Goal: Information Seeking & Learning: Learn about a topic

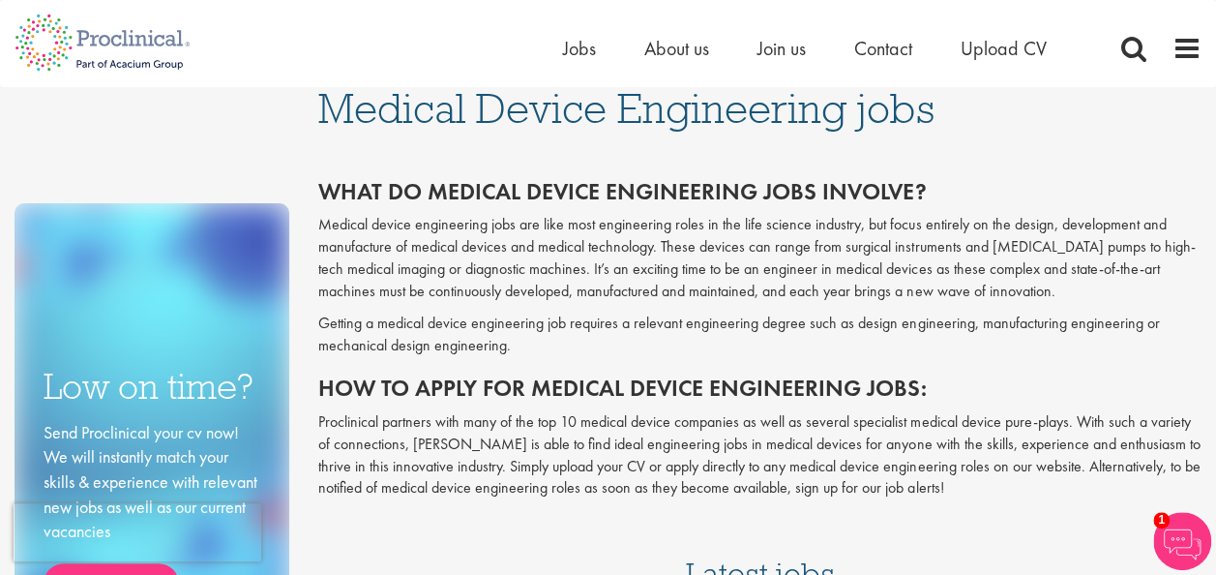
click at [559, 46] on div "Home Jobs About us Join us Contact Upload CV" at bounding box center [601, 36] width 1202 height 73
click at [584, 43] on span "Jobs" at bounding box center [579, 48] width 33 height 25
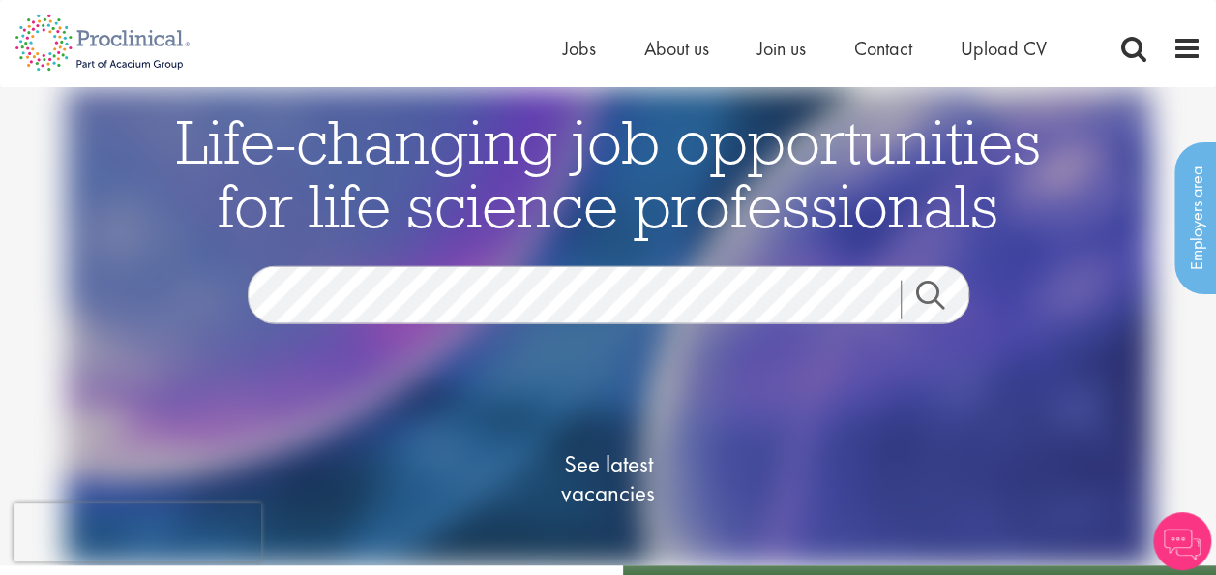
click at [920, 293] on link "Search" at bounding box center [942, 299] width 83 height 39
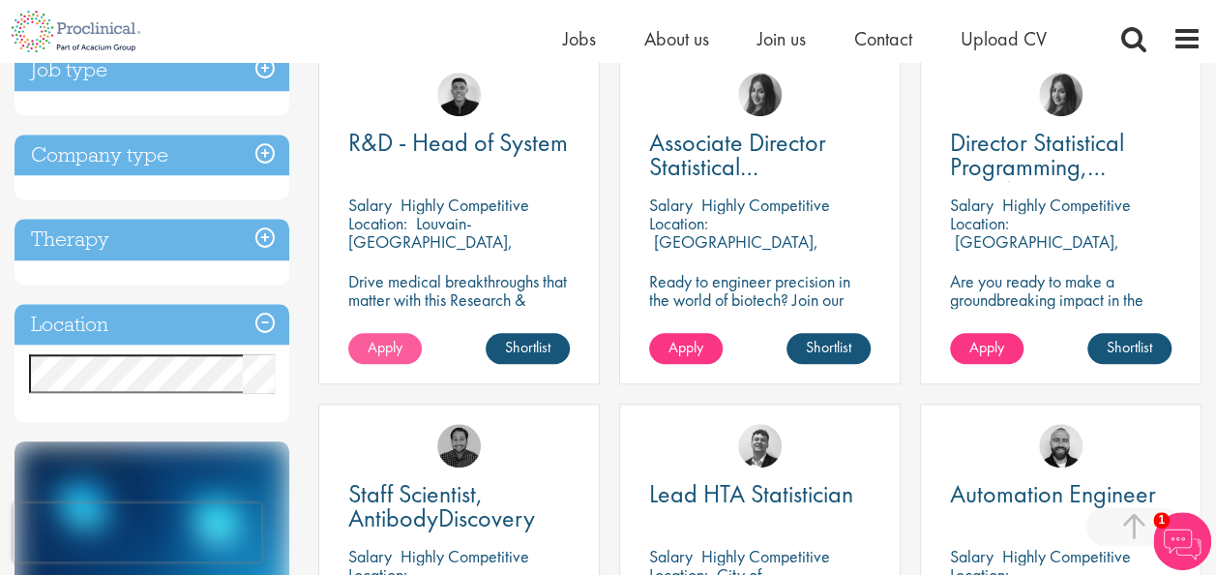
scroll to position [774, 0]
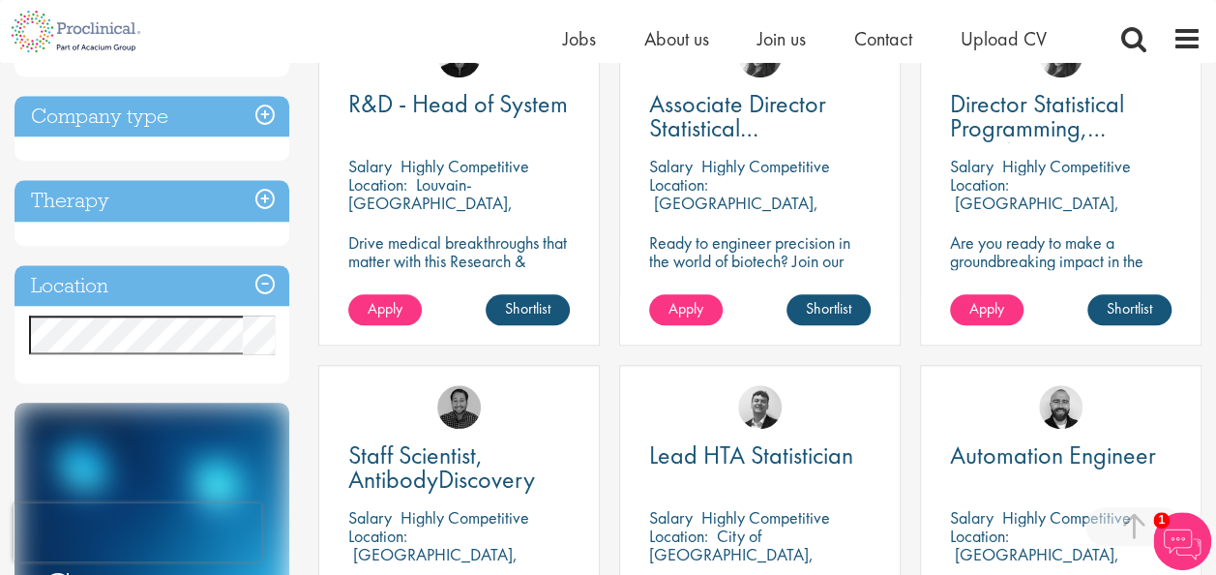
click at [242, 290] on h3 "Location" at bounding box center [152, 286] width 275 height 42
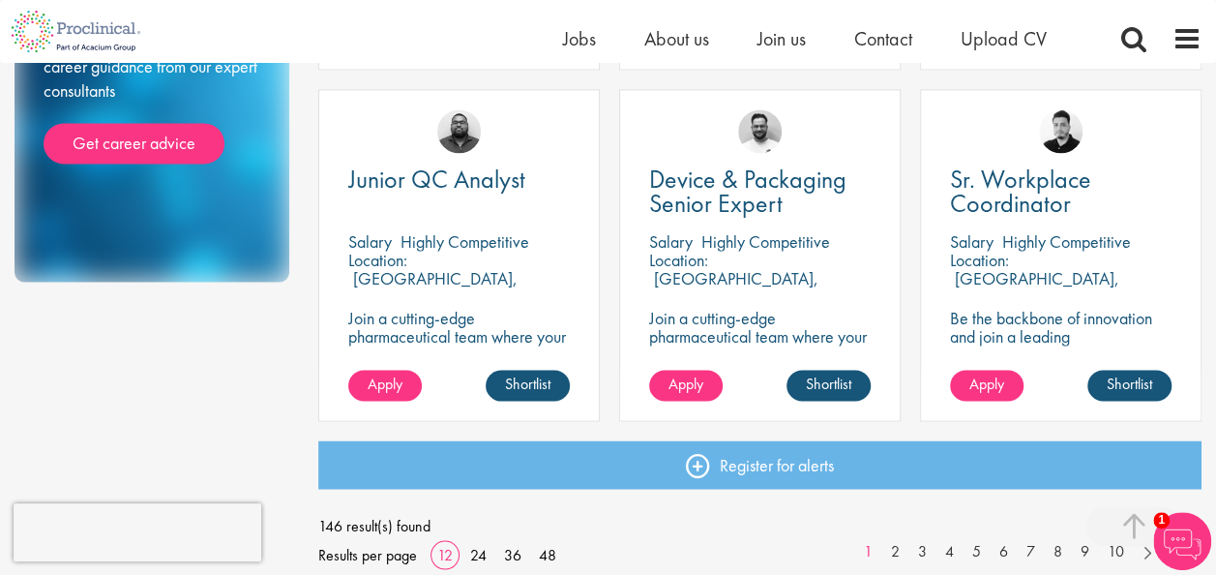
scroll to position [1548, 0]
